Goal: Task Accomplishment & Management: Complete application form

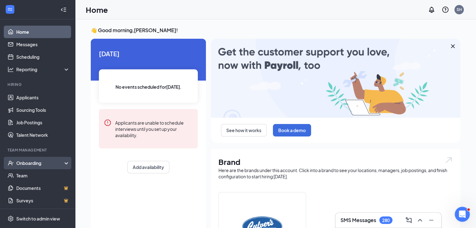
click at [27, 168] on div "Onboarding" at bounding box center [37, 163] width 75 height 13
click at [28, 173] on link "Overview" at bounding box center [42, 176] width 53 height 13
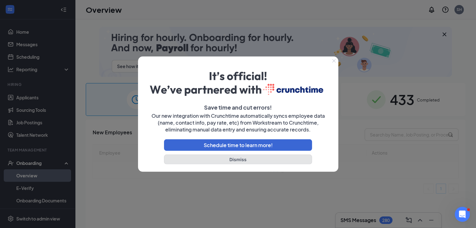
click at [240, 160] on button "Dismiss" at bounding box center [238, 159] width 148 height 10
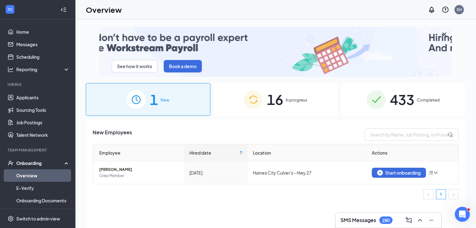
click at [392, 103] on span "433" at bounding box center [402, 100] width 24 height 22
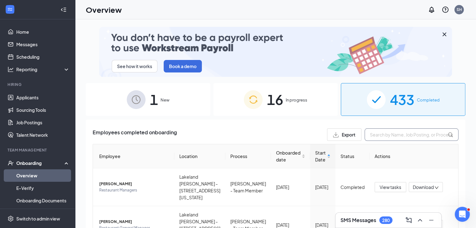
click at [394, 140] on input "text" at bounding box center [411, 135] width 94 height 13
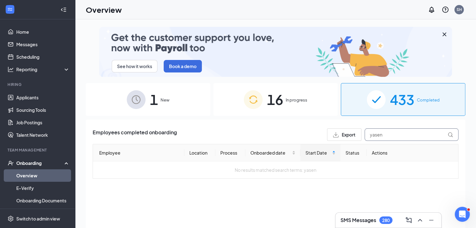
type input "yasen"
click at [278, 108] on span "16" at bounding box center [275, 100] width 16 height 22
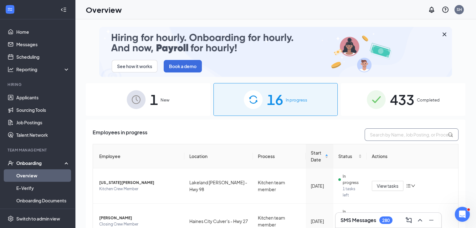
click at [378, 132] on input "text" at bounding box center [411, 135] width 94 height 13
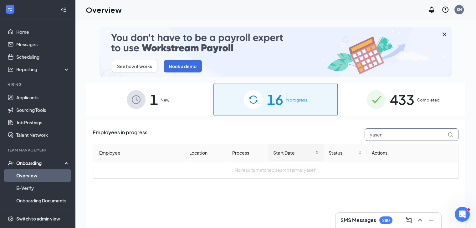
click at [403, 139] on input "yasen" at bounding box center [411, 135] width 94 height 13
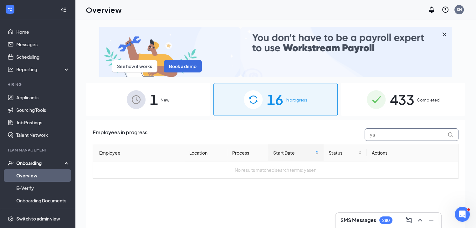
type input "y"
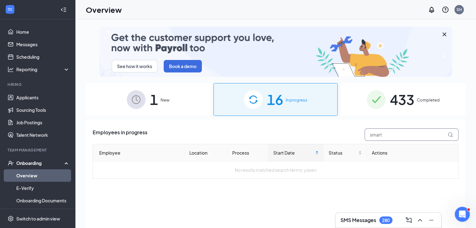
type input "smart"
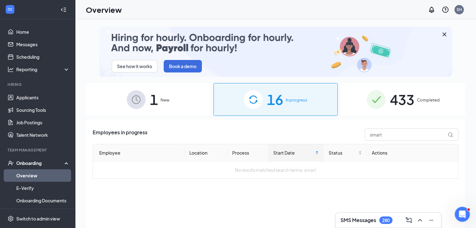
click at [408, 95] on span "433" at bounding box center [402, 100] width 24 height 22
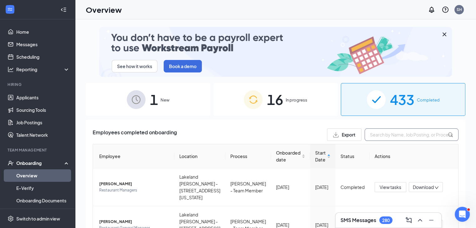
click at [396, 133] on input "text" at bounding box center [411, 135] width 94 height 13
type input "smart"
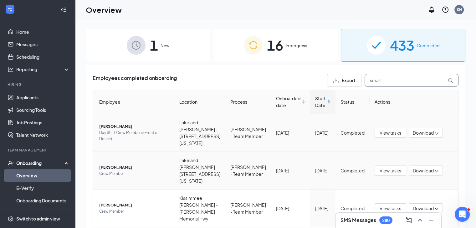
scroll to position [61, 0]
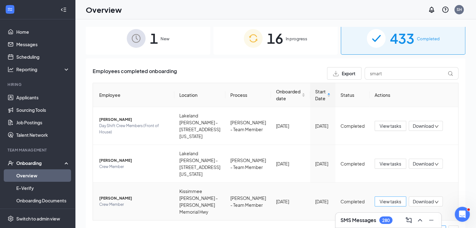
click at [374, 197] on button "View tasks" at bounding box center [390, 202] width 32 height 10
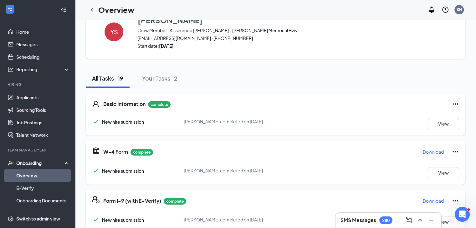
scroll to position [31, 0]
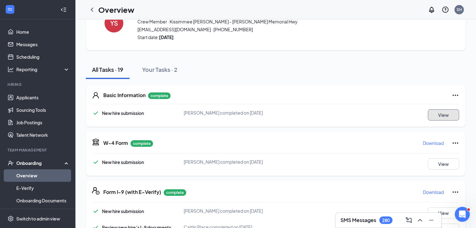
click at [428, 119] on button "View" at bounding box center [443, 114] width 31 height 11
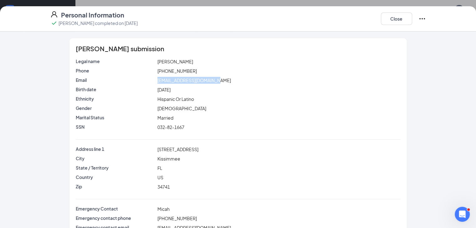
drag, startPoint x: 141, startPoint y: 80, endPoint x: 200, endPoint y: 80, distance: 58.2
click at [200, 80] on div "[EMAIL_ADDRESS][DOMAIN_NAME]" at bounding box center [278, 80] width 245 height 7
copy span "[EMAIL_ADDRESS][DOMAIN_NAME]"
drag, startPoint x: 135, startPoint y: 149, endPoint x: 192, endPoint y: 149, distance: 56.9
click at [191, 149] on div "Address line [STREET_ADDRESS]" at bounding box center [237, 149] width 327 height 7
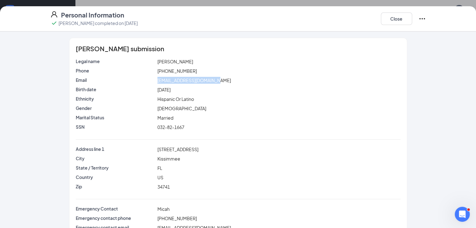
copy div "[STREET_ADDRESS]"
click at [412, 17] on button "Close" at bounding box center [396, 19] width 31 height 13
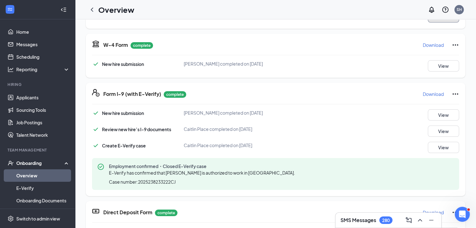
scroll to position [94, 0]
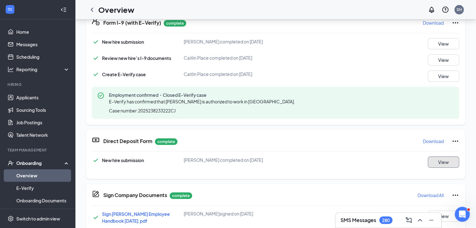
click at [434, 163] on button "View" at bounding box center [443, 162] width 31 height 11
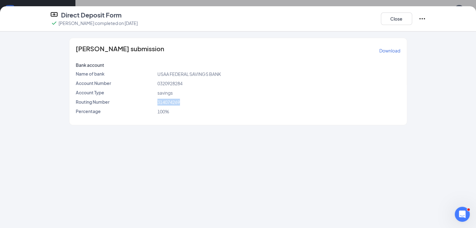
drag, startPoint x: 140, startPoint y: 104, endPoint x: 170, endPoint y: 103, distance: 30.0
click at [170, 103] on div "314074269" at bounding box center [278, 102] width 245 height 7
copy span "314074269"
drag, startPoint x: 140, startPoint y: 84, endPoint x: 171, endPoint y: 83, distance: 30.6
click at [167, 84] on div "0320928284" at bounding box center [278, 83] width 245 height 7
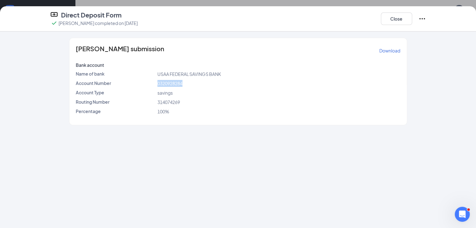
copy span "0320928284"
click at [412, 15] on button "Close" at bounding box center [396, 19] width 31 height 13
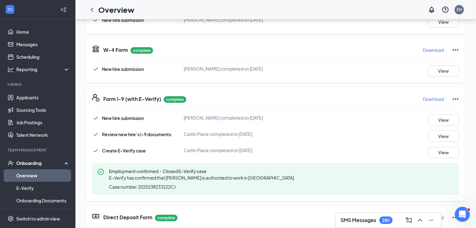
scroll to position [0, 0]
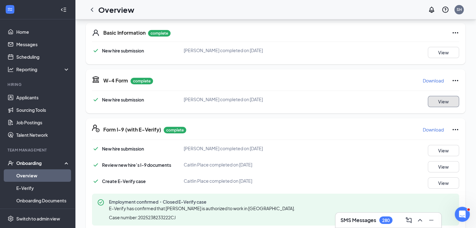
click at [432, 102] on button "View" at bounding box center [443, 101] width 31 height 11
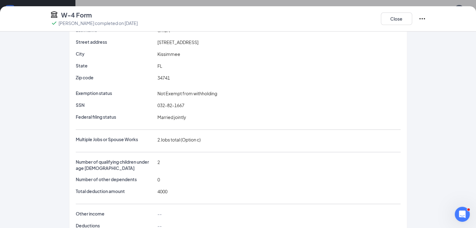
scroll to position [63, 0]
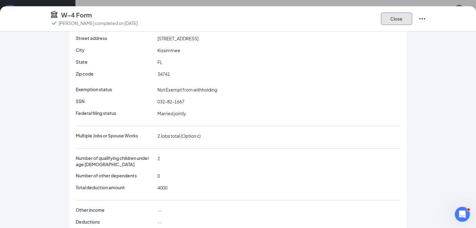
drag, startPoint x: 435, startPoint y: 19, endPoint x: 431, endPoint y: 20, distance: 4.3
click at [412, 19] on button "Close" at bounding box center [396, 19] width 31 height 13
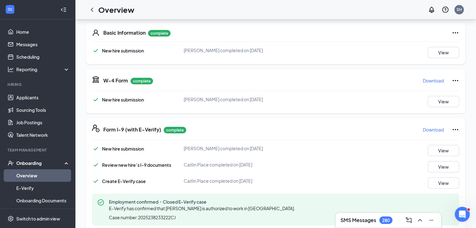
click at [31, 178] on link "Overview" at bounding box center [42, 176] width 53 height 13
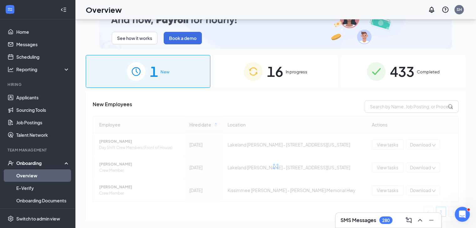
click at [301, 74] on span "In progress" at bounding box center [297, 72] width 22 height 6
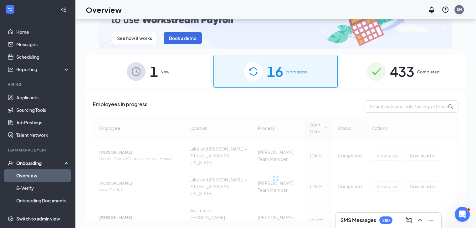
click at [404, 82] on span "433" at bounding box center [402, 72] width 24 height 22
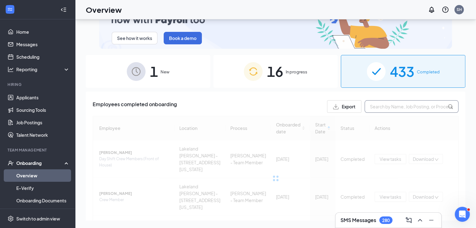
click at [405, 109] on input "text" at bounding box center [411, 106] width 94 height 13
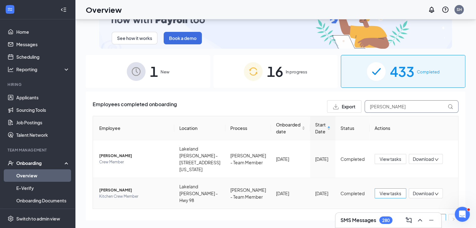
type input "[PERSON_NAME]"
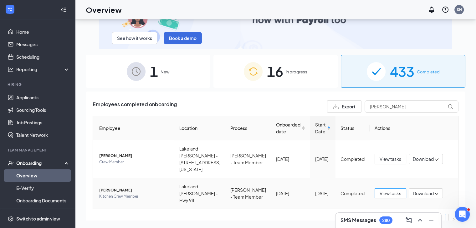
click at [385, 190] on span "View tasks" at bounding box center [390, 193] width 22 height 7
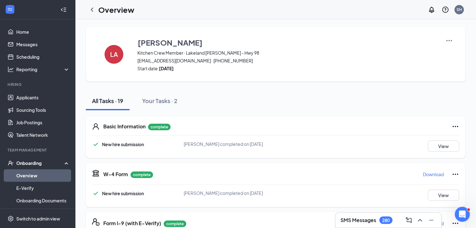
click at [454, 150] on div "Basic Information complete New hire submission [PERSON_NAME] completed on [DATE…" at bounding box center [275, 138] width 379 height 42
click at [444, 145] on button "View" at bounding box center [443, 146] width 31 height 11
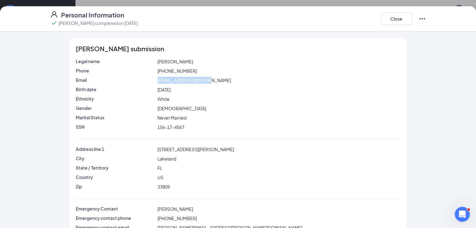
drag, startPoint x: 139, startPoint y: 79, endPoint x: 192, endPoint y: 78, distance: 53.5
click at [196, 78] on div "[EMAIL_ADDRESS][DOMAIN_NAME]" at bounding box center [278, 80] width 245 height 7
copy span "[EMAIL_ADDRESS][DOMAIN_NAME]"
drag, startPoint x: 139, startPoint y: 148, endPoint x: 192, endPoint y: 149, distance: 53.2
click at [190, 149] on div "[STREET_ADDRESS][PERSON_NAME]" at bounding box center [278, 149] width 245 height 7
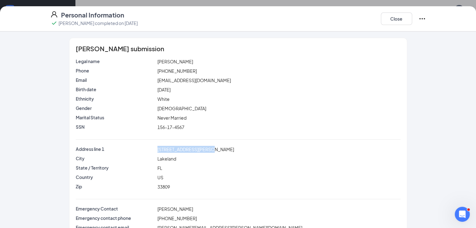
copy span "[STREET_ADDRESS][PERSON_NAME]"
click at [412, 20] on button "Close" at bounding box center [396, 19] width 31 height 13
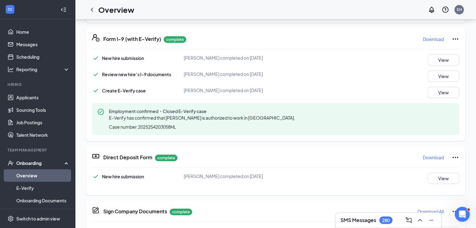
scroll to position [125, 0]
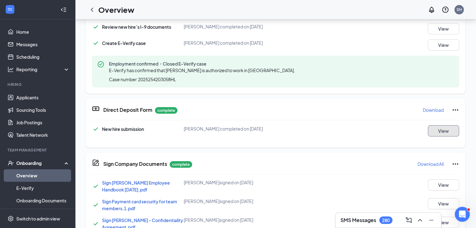
click at [428, 129] on button "View" at bounding box center [443, 130] width 31 height 11
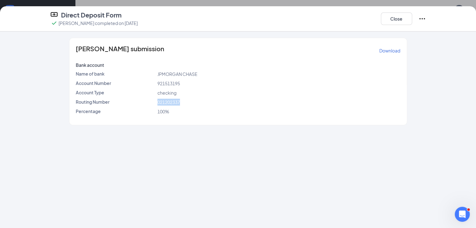
drag, startPoint x: 140, startPoint y: 102, endPoint x: 170, endPoint y: 102, distance: 29.7
click at [169, 102] on div "021202337" at bounding box center [278, 102] width 245 height 7
copy span "021202337"
drag, startPoint x: 168, startPoint y: 84, endPoint x: 185, endPoint y: 61, distance: 28.6
click at [130, 82] on div "Account Number 921513195" at bounding box center [237, 83] width 327 height 7
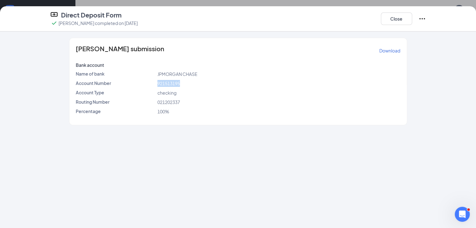
copy div "921513195"
click at [412, 19] on button "Close" at bounding box center [396, 19] width 31 height 13
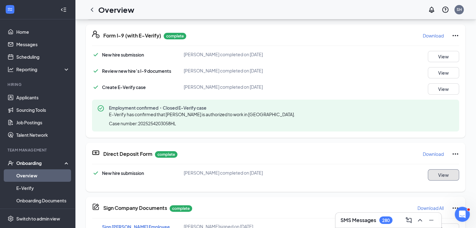
scroll to position [0, 0]
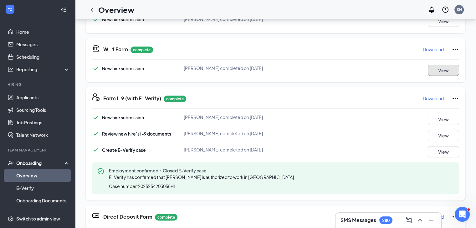
click at [432, 68] on button "View" at bounding box center [443, 70] width 31 height 11
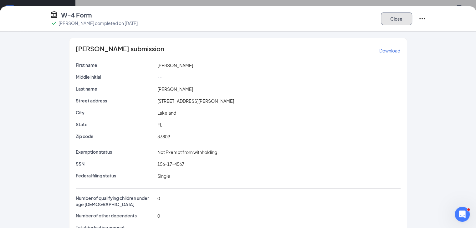
click at [412, 23] on button "Close" at bounding box center [396, 19] width 31 height 13
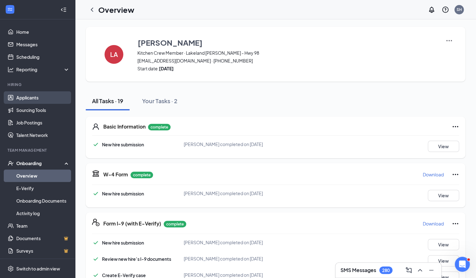
drag, startPoint x: 32, startPoint y: 99, endPoint x: 44, endPoint y: 98, distance: 12.5
click at [32, 99] on link "Applicants" at bounding box center [42, 97] width 53 height 13
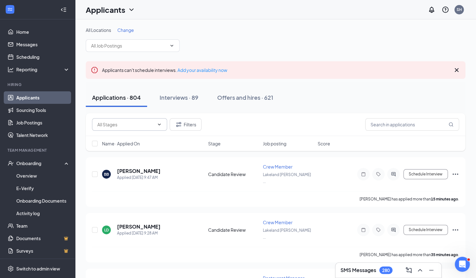
click at [140, 124] on input "text" at bounding box center [125, 124] width 57 height 7
click at [347, 106] on div "Applications · 804 Interviews · 89 Offers and hires · 621" at bounding box center [275, 97] width 379 height 19
click at [395, 122] on input "text" at bounding box center [412, 124] width 94 height 13
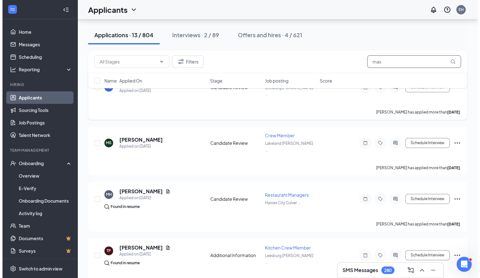
scroll to position [94, 0]
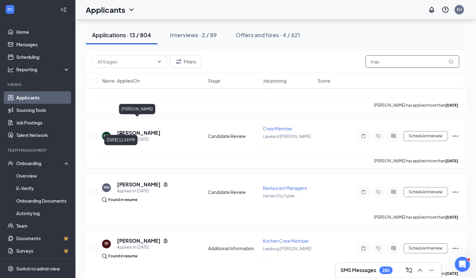
type input "max"
click at [135, 129] on h5 "[PERSON_NAME]" at bounding box center [138, 132] width 43 height 7
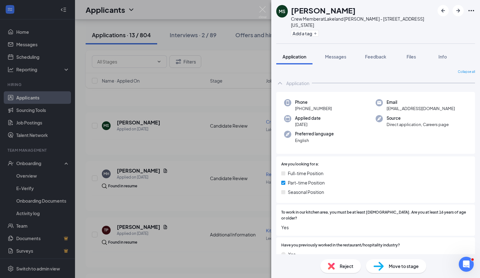
click at [147, 131] on div "[PERSON_NAME] Crew Member at [GEOGRAPHIC_DATA] [PERSON_NAME] - [STREET_ADDRESS]…" at bounding box center [240, 139] width 480 height 278
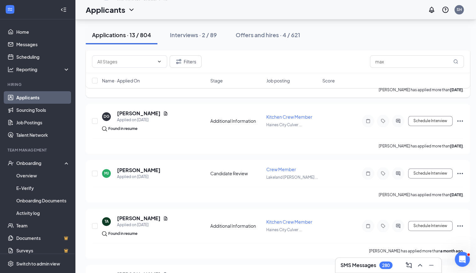
scroll to position [438, 0]
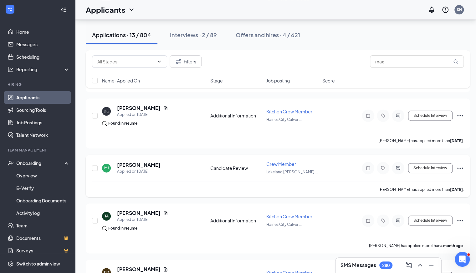
click at [457, 167] on icon "Ellipses" at bounding box center [460, 169] width 8 height 8
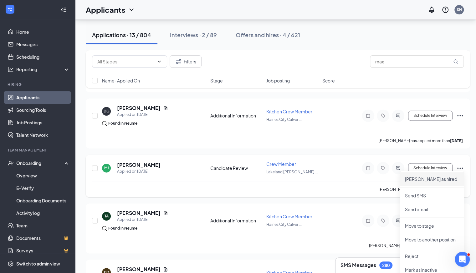
click at [427, 178] on p "[PERSON_NAME] as hired" at bounding box center [432, 179] width 54 height 6
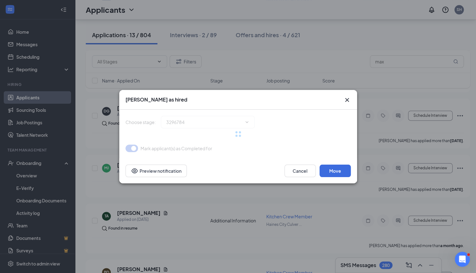
type input "Hiring Complete (final stage)"
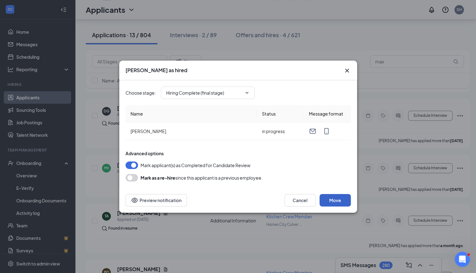
click at [343, 202] on button "Move" at bounding box center [334, 200] width 31 height 13
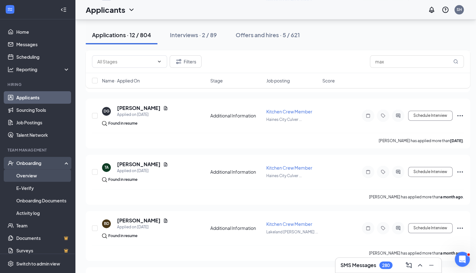
click at [28, 176] on link "Overview" at bounding box center [42, 176] width 53 height 13
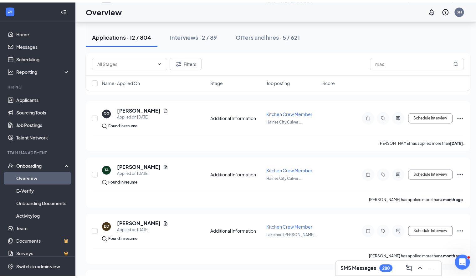
scroll to position [28, 0]
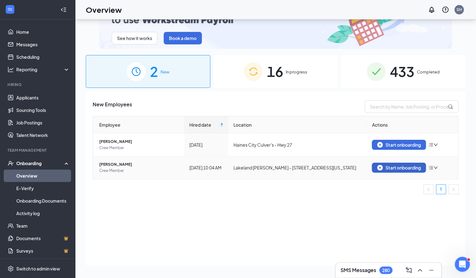
click at [404, 170] on div "Start onboarding" at bounding box center [398, 168] width 43 height 6
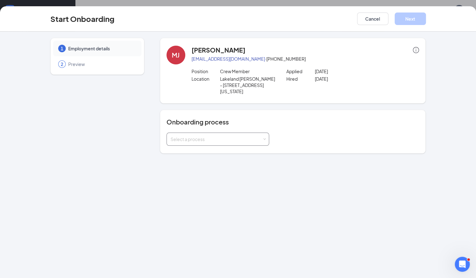
click at [245, 136] on div "Select a process" at bounding box center [216, 139] width 92 height 6
click at [215, 156] on li "[PERSON_NAME] - Team Member" at bounding box center [201, 156] width 103 height 11
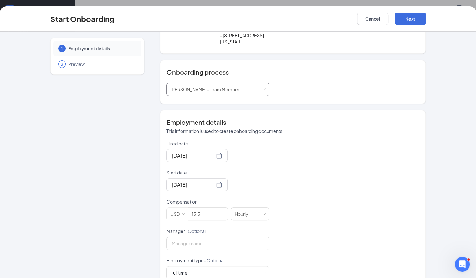
scroll to position [63, 0]
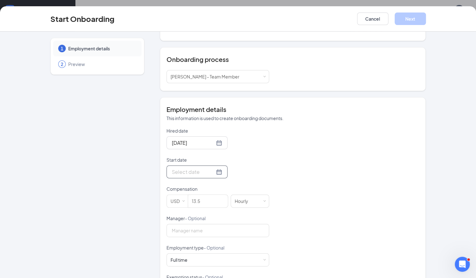
click at [197, 168] on div at bounding box center [197, 172] width 50 height 8
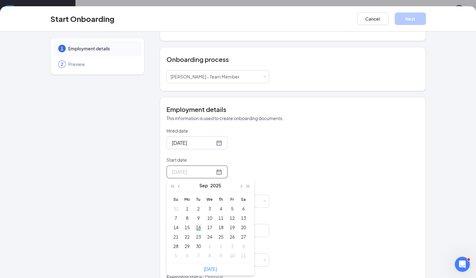
type input "[DATE]"
click at [195, 224] on div "16" at bounding box center [199, 228] width 8 height 8
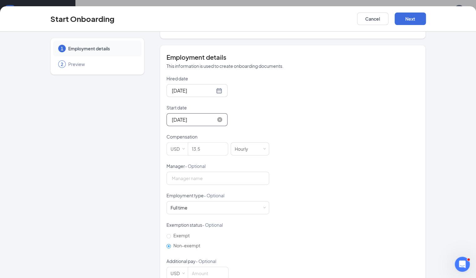
scroll to position [123, 0]
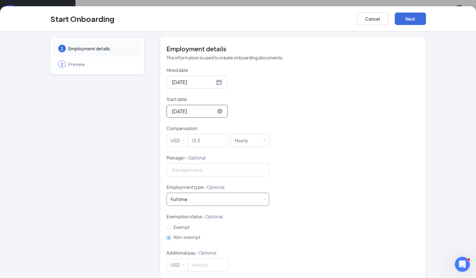
click at [244, 196] on div "Full time Works 30+ hours per week and is reasonably expected to work" at bounding box center [217, 199] width 94 height 13
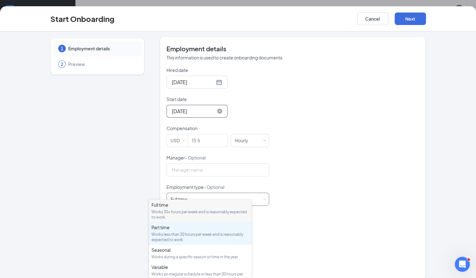
click at [208, 228] on div "Part time" at bounding box center [200, 227] width 98 height 6
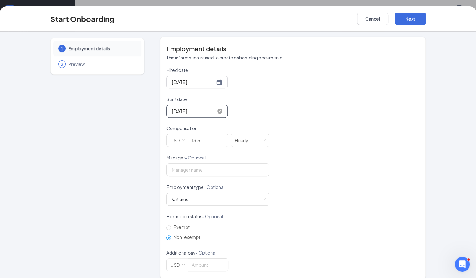
click at [286, 222] on div "Hired date [DATE] Start date [DATE] [DATE] Su Mo Tu We Th Fr Sa 31 1 2 3 4 5 6 …" at bounding box center [292, 169] width 253 height 205
click at [426, 19] on button "Next" at bounding box center [409, 19] width 31 height 13
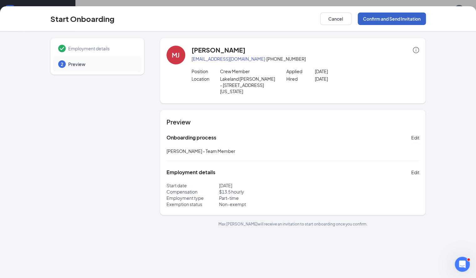
click at [426, 19] on button "Confirm and Send Invitation" at bounding box center [391, 19] width 68 height 13
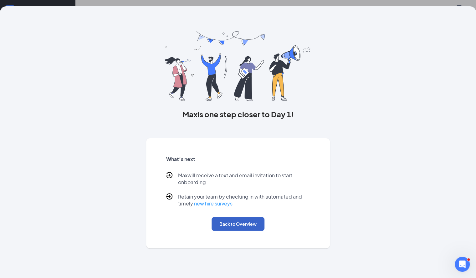
click at [253, 228] on button "Back to Overview" at bounding box center [237, 224] width 53 height 14
